Goal: Check status: Check status

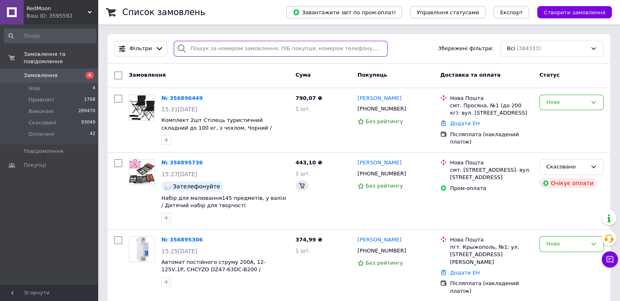
click at [236, 48] on input "search" at bounding box center [281, 49] width 214 height 16
paste input "356011794"
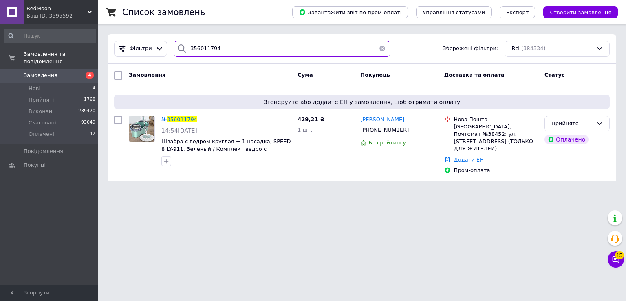
type input "356011794"
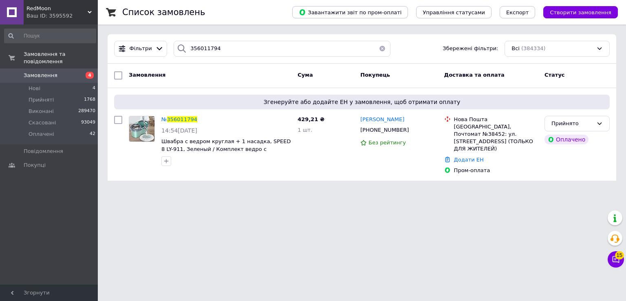
click at [88, 9] on div "RedMoon Ваш ID: 3595592" at bounding box center [61, 12] width 74 height 24
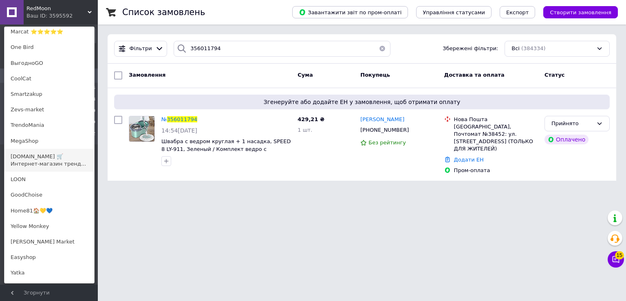
scroll to position [285, 0]
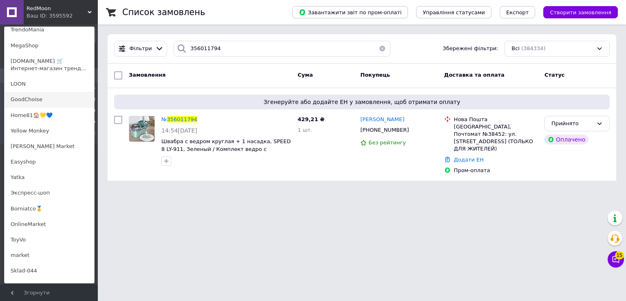
click at [56, 101] on link "GoodChoise" at bounding box center [49, 99] width 90 height 15
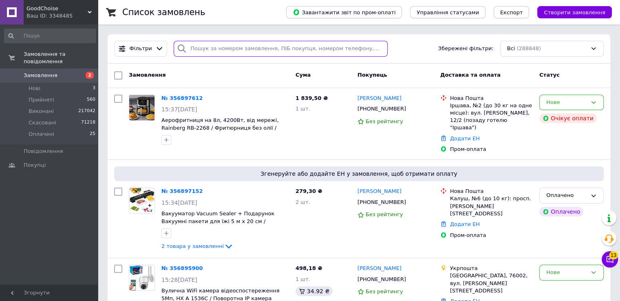
click at [242, 49] on input "search" at bounding box center [281, 49] width 214 height 16
paste input "356857510"
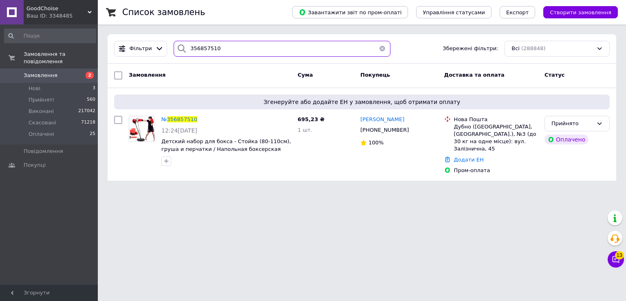
type input "356857510"
drag, startPoint x: 240, startPoint y: 44, endPoint x: 131, endPoint y: 33, distance: 109.8
click at [138, 34] on div "Фільтри 356857510 Збережені фільтри: Всі (288848)" at bounding box center [362, 48] width 509 height 29
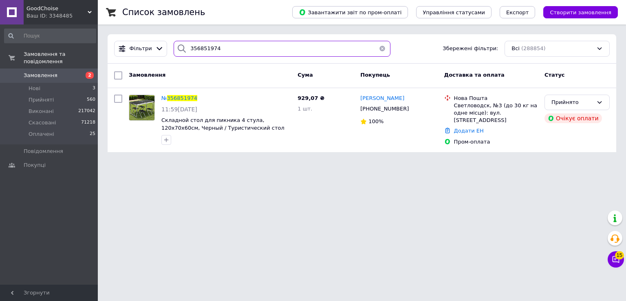
type input "356851974"
drag, startPoint x: 225, startPoint y: 51, endPoint x: 147, endPoint y: 51, distance: 78.2
click at [154, 51] on div "Фільтри 356851974 Збережені фільтри: Всі (288854)" at bounding box center [362, 49] width 502 height 16
paste input "356850916"
type input "356850916"
